Goal: Task Accomplishment & Management: Use online tool/utility

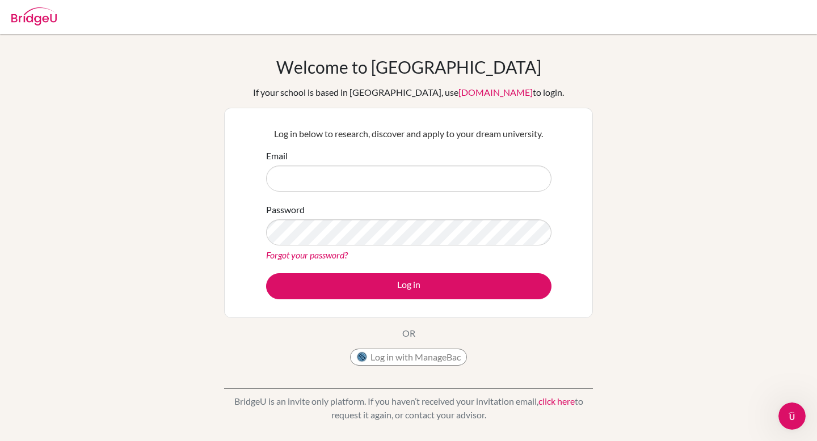
click at [305, 174] on input "Email" at bounding box center [408, 179] width 285 height 26
type input "[EMAIL_ADDRESS][DOMAIN_NAME]"
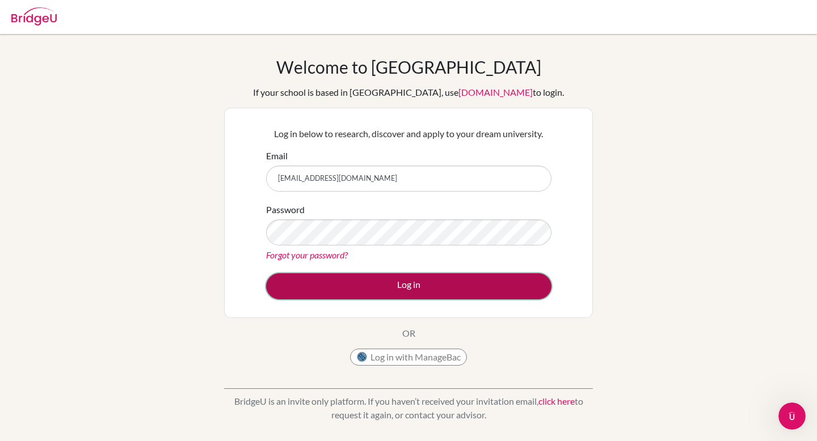
click at [396, 285] on button "Log in" at bounding box center [408, 286] width 285 height 26
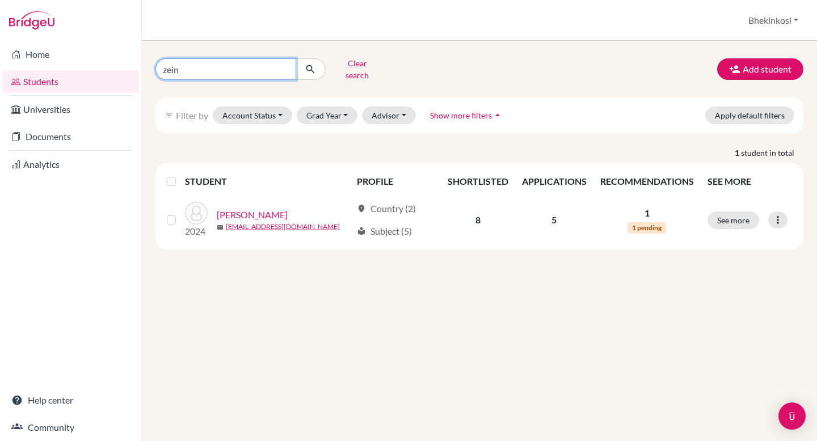
click at [242, 71] on input "zein" at bounding box center [225, 69] width 141 height 22
type input "z"
type input "k"
type input "bara"
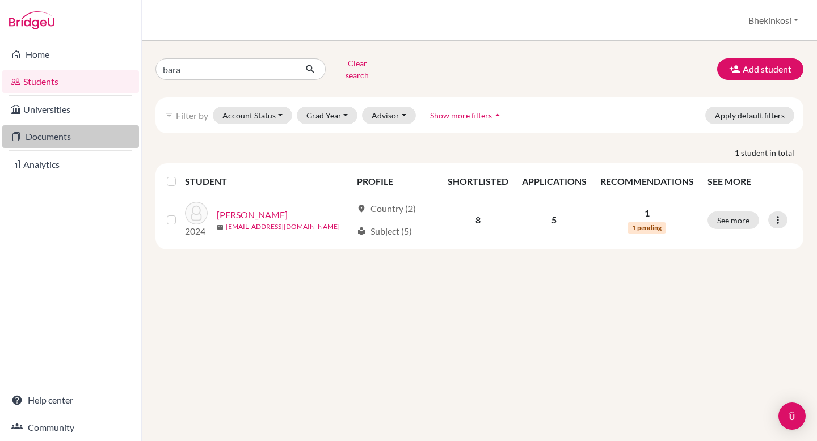
click at [62, 139] on link "Documents" at bounding box center [70, 136] width 137 height 23
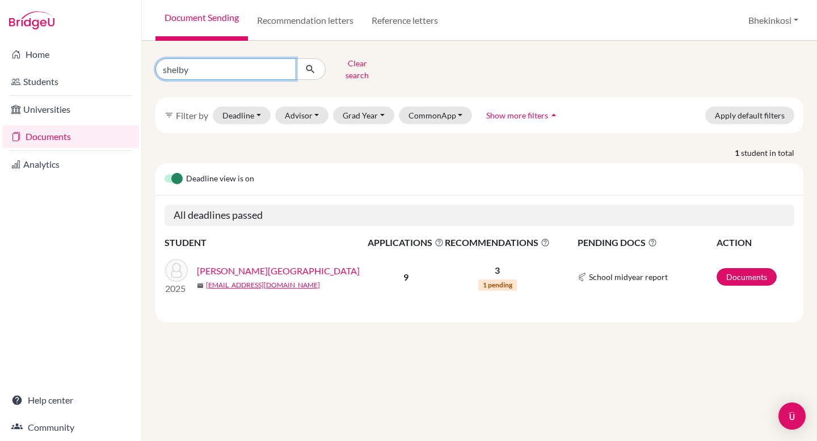
click at [239, 70] on input "shelby" at bounding box center [225, 69] width 141 height 22
click at [286, 65] on input "shelby" at bounding box center [225, 69] width 141 height 22
type input "baran"
click at [309, 65] on icon "submit" at bounding box center [310, 69] width 11 height 11
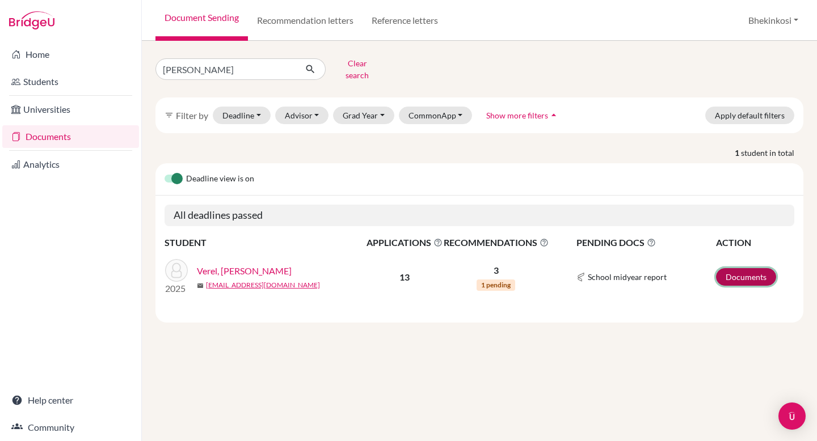
click at [737, 268] on link "Documents" at bounding box center [746, 277] width 60 height 18
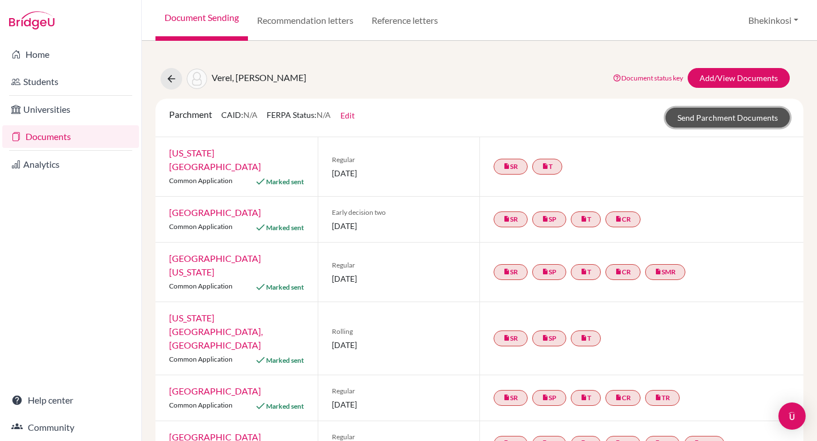
click at [717, 116] on link "Send Parchment Documents" at bounding box center [727, 118] width 124 height 20
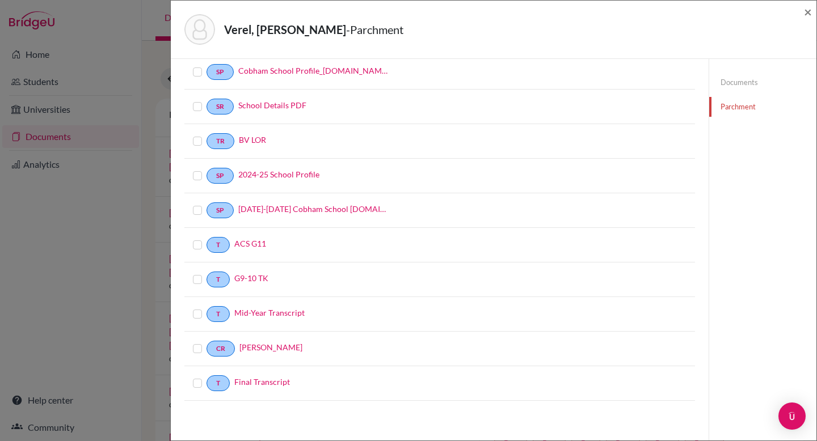
scroll to position [97, 0]
click at [206, 375] on label at bounding box center [206, 375] width 0 height 0
click at [0, 0] on input "checkbox" at bounding box center [0, 0] width 0 height 0
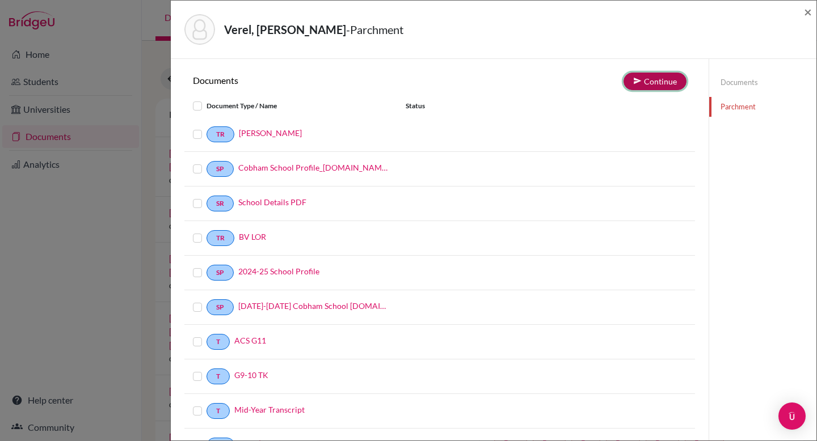
click at [662, 83] on button "Continue" at bounding box center [654, 82] width 63 height 18
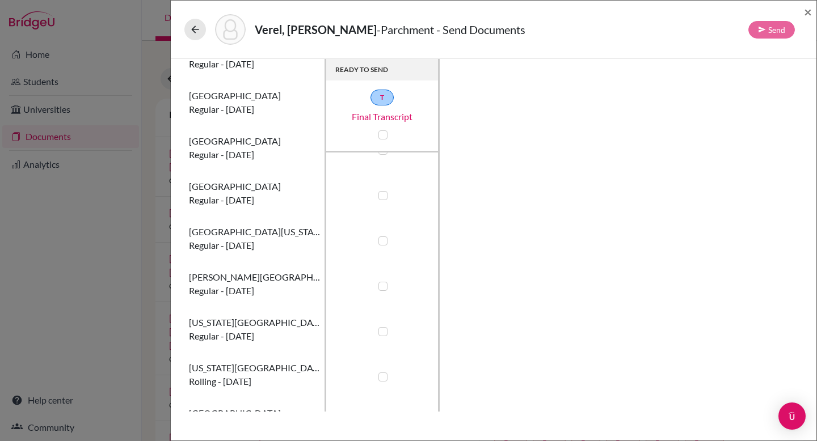
scroll to position [287, 0]
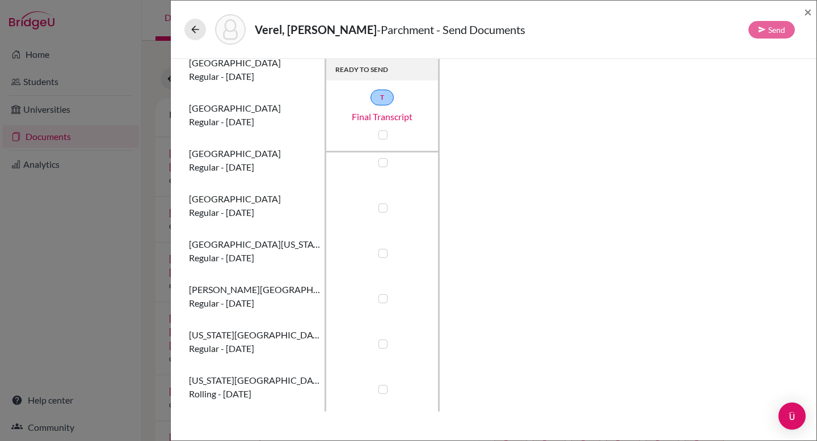
click at [382, 162] on label at bounding box center [382, 162] width 9 height 9
click at [382, 162] on input "checkbox" at bounding box center [379, 161] width 9 height 11
checkbox input "true"
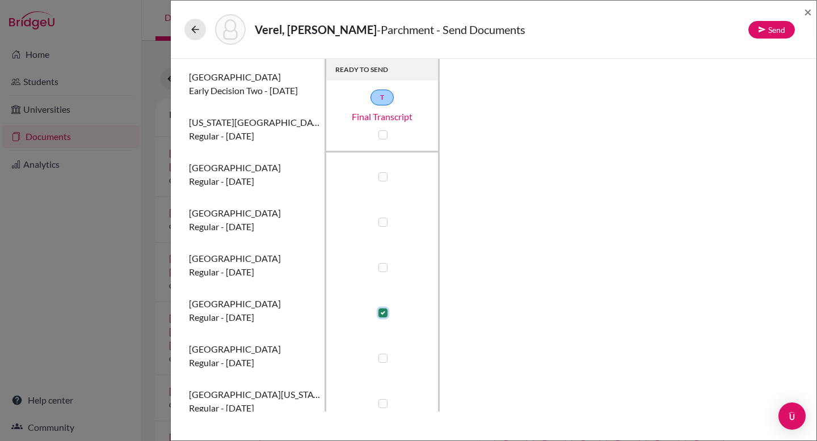
scroll to position [138, 0]
click at [770, 38] on div "Verel, Baran - Parchment - Send Documents Send" at bounding box center [489, 29] width 610 height 31
click at [773, 33] on button "Send" at bounding box center [771, 30] width 47 height 18
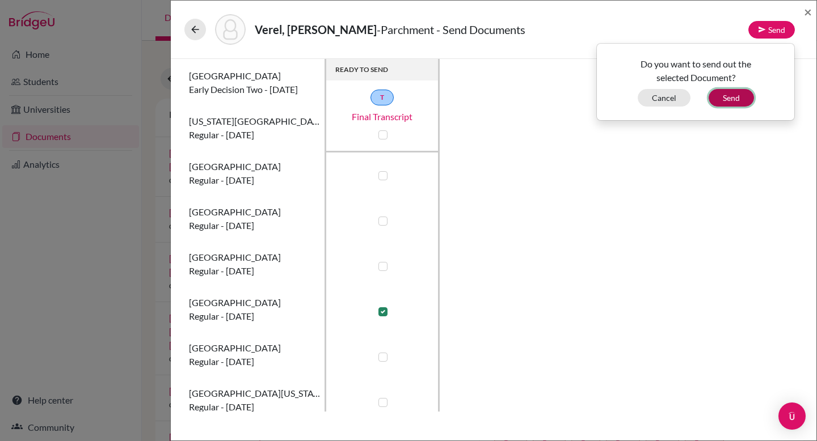
click at [737, 101] on button "Send" at bounding box center [730, 98] width 45 height 18
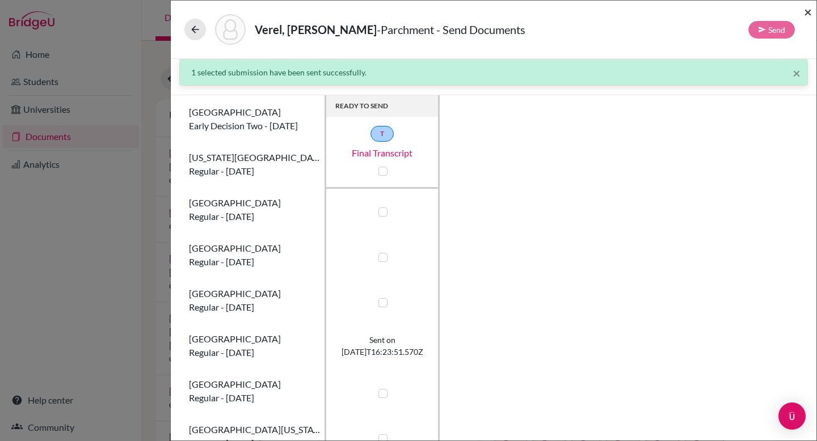
click at [809, 12] on span "×" at bounding box center [808, 11] width 8 height 16
